Goal: Find specific page/section: Find specific page/section

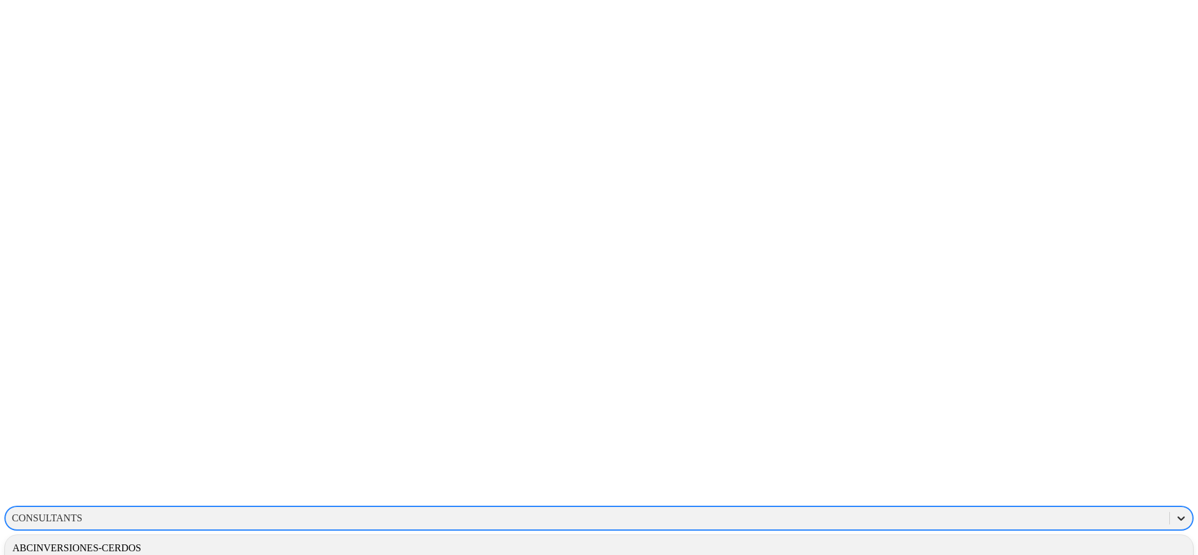
click at [1175, 512] on icon at bounding box center [1181, 518] width 12 height 12
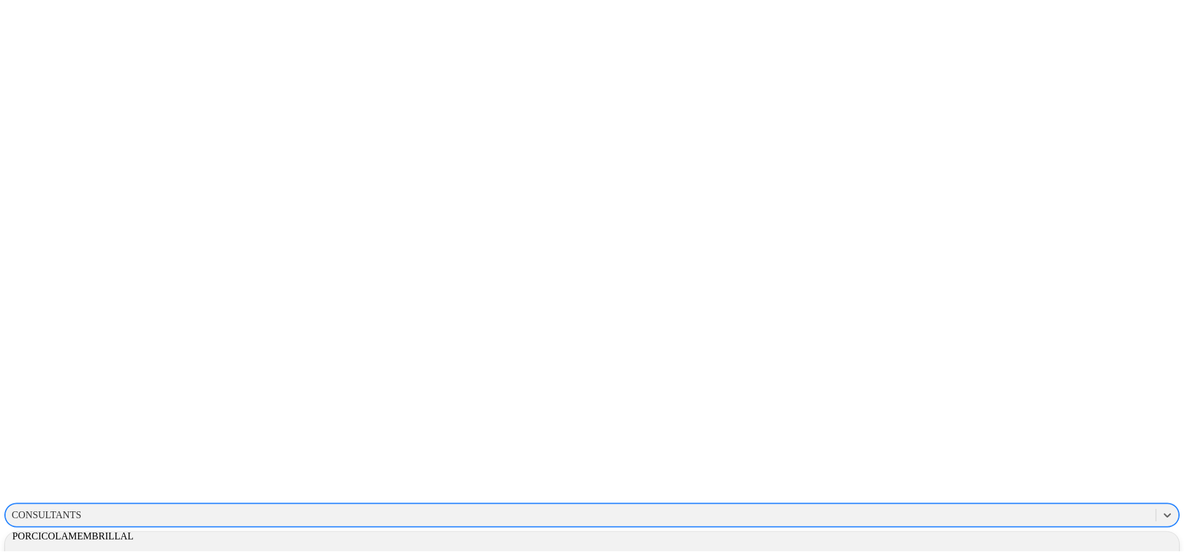
scroll to position [698, 0]
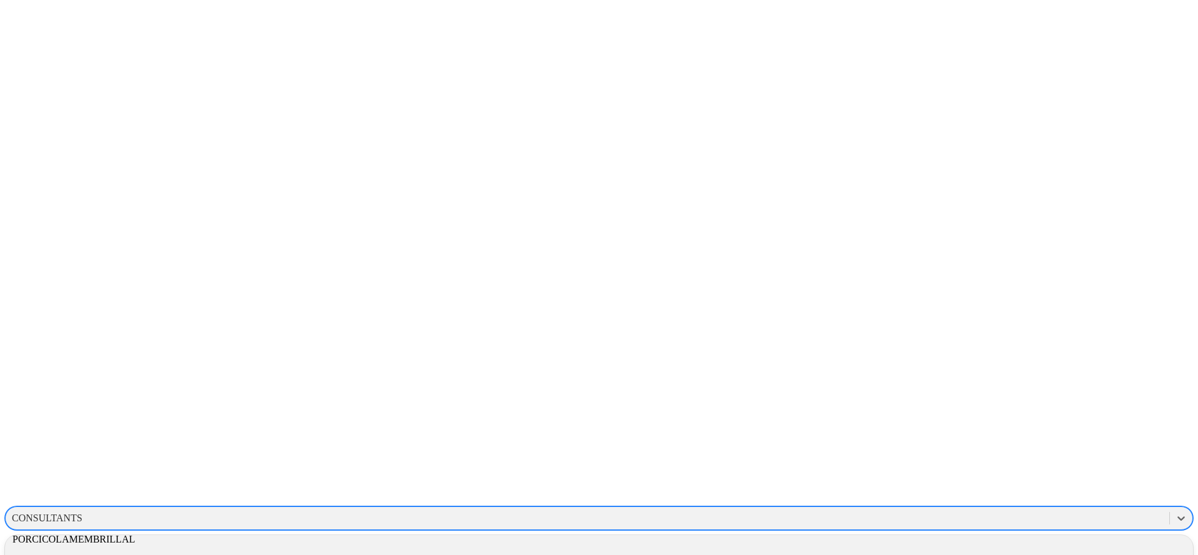
click at [1021, 550] on div "PROCCER" at bounding box center [599, 560] width 1188 height 21
